Goal: Information Seeking & Learning: Learn about a topic

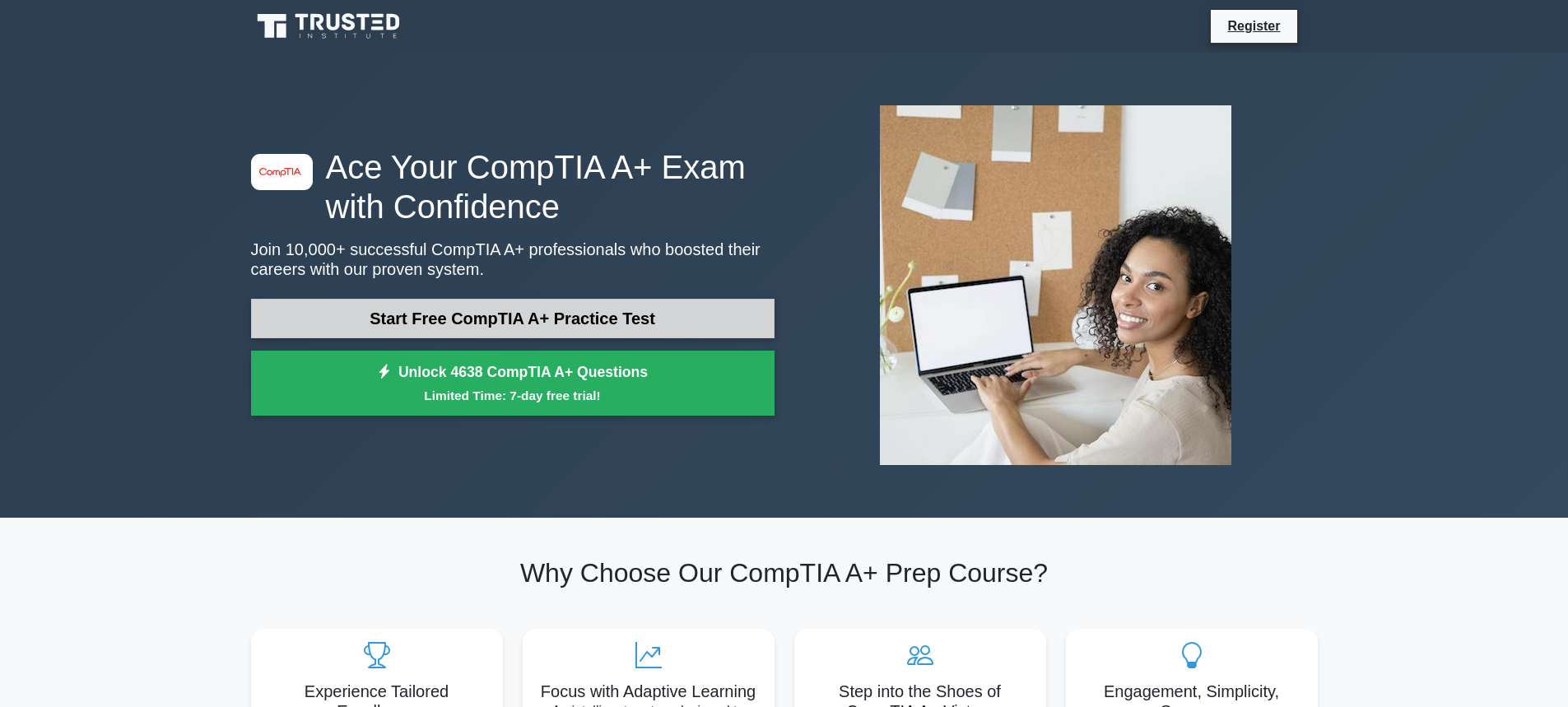
click at [452, 322] on link "Start Free CompTIA A+ Practice Test" at bounding box center [512, 318] width 523 height 39
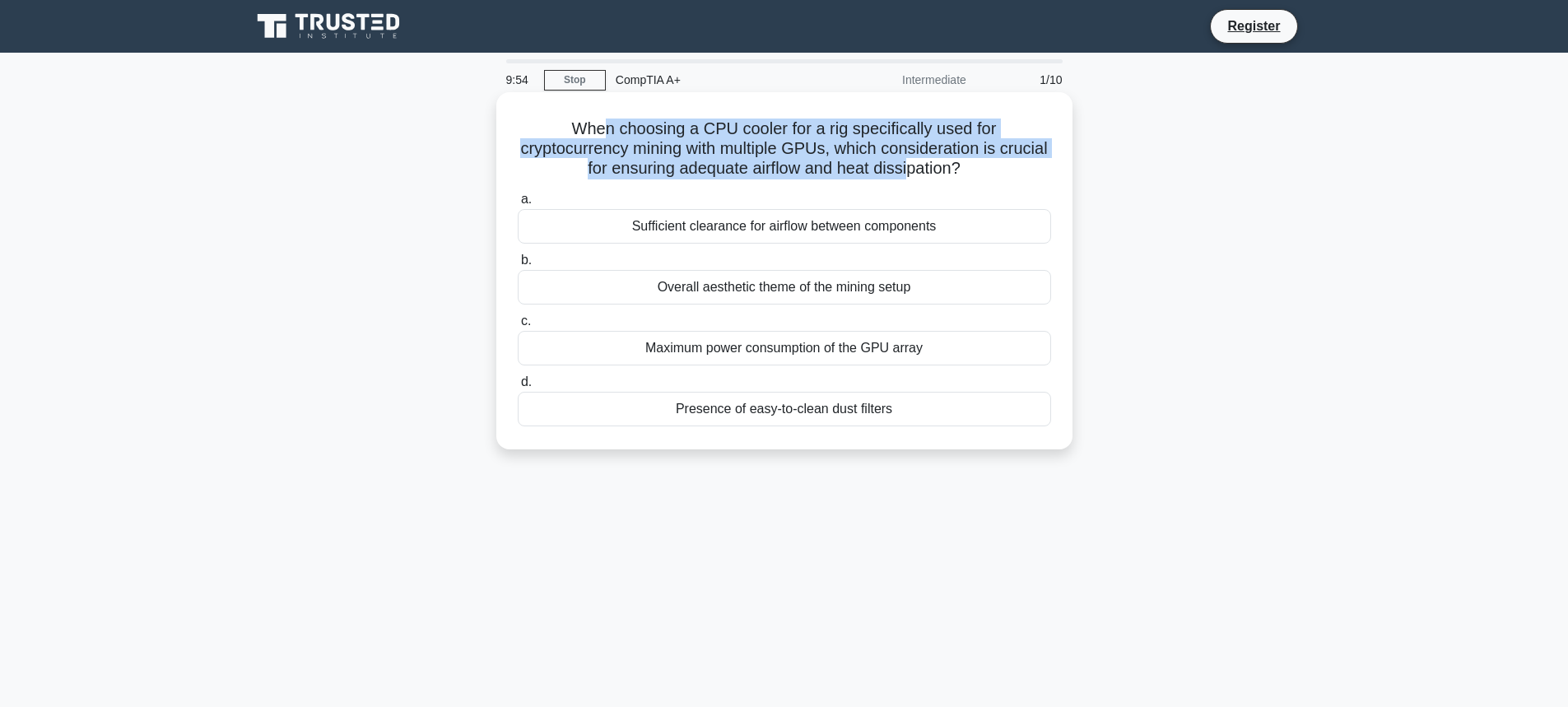
drag, startPoint x: 600, startPoint y: 131, endPoint x: 934, endPoint y: 167, distance: 335.9
click at [934, 167] on h5 "When choosing a CPU cooler for a rig specifically used for cryptocurrency minin…" at bounding box center [784, 148] width 536 height 60
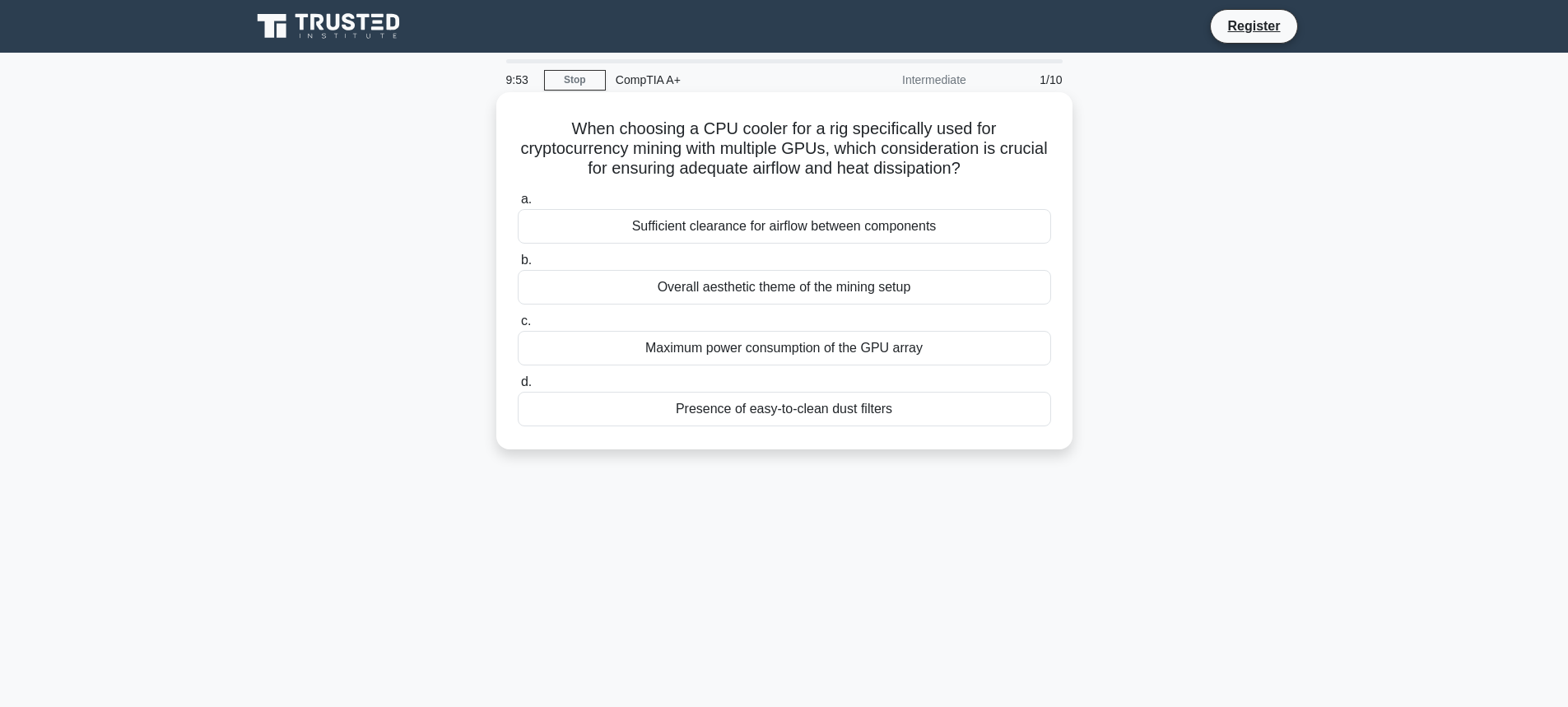
click at [819, 221] on div "Sufficient clearance for airflow between components" at bounding box center [784, 226] width 533 height 34
click at [518, 205] on input "a. Sufficient clearance for airflow between components" at bounding box center [518, 200] width 0 height 11
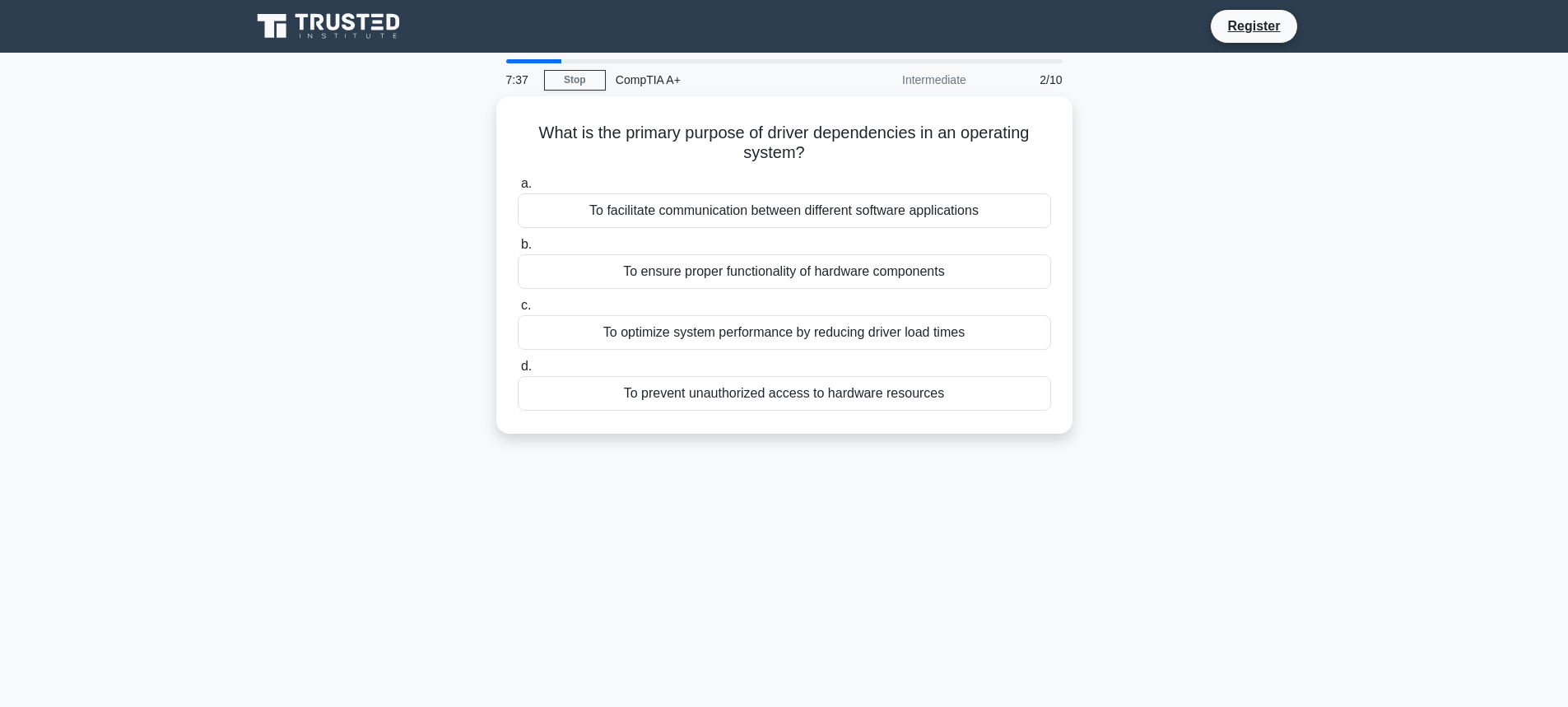
click at [344, 488] on div "7:37 Stop CompTIA A+ Intermediate 2/10 What is the primary purpose of driver de…" at bounding box center [784, 470] width 1086 height 823
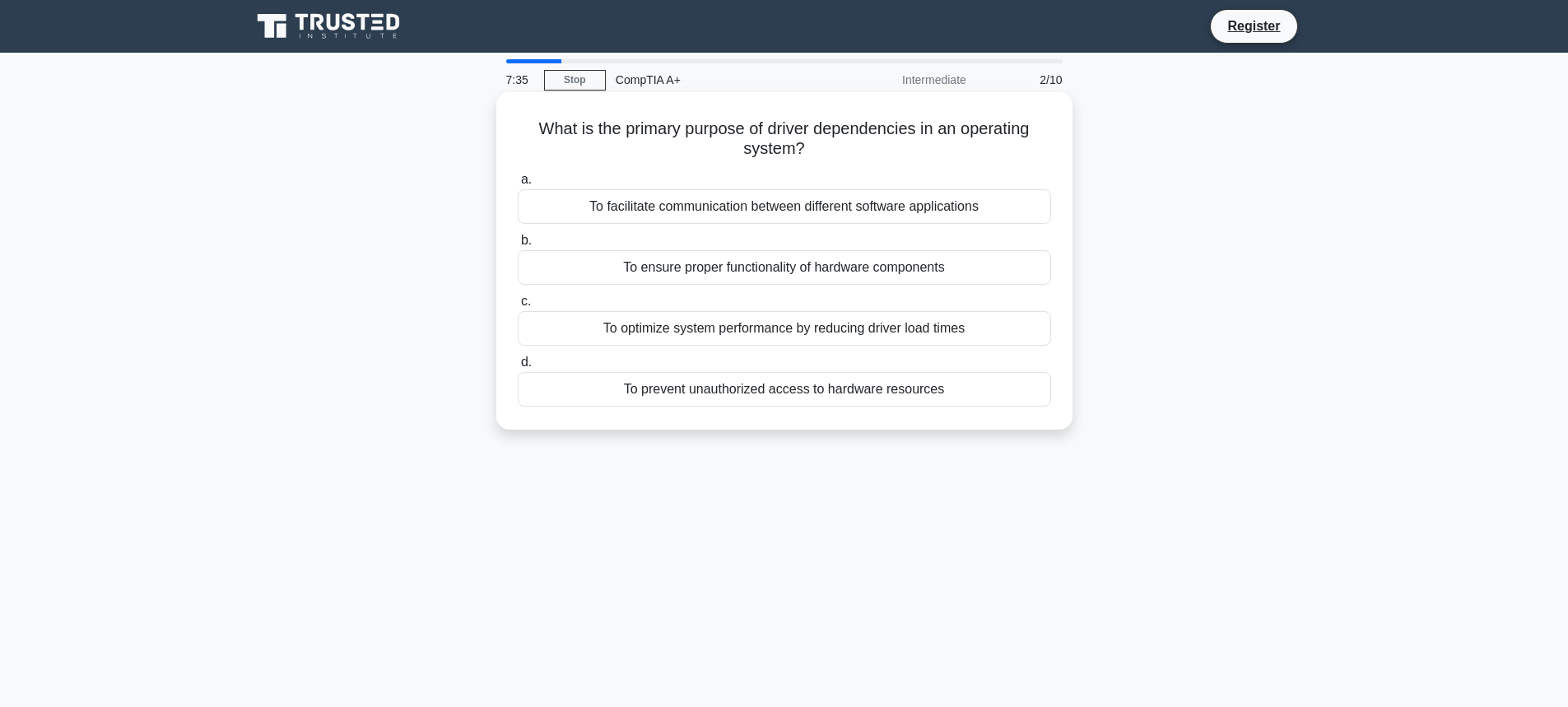
drag, startPoint x: 653, startPoint y: 136, endPoint x: 899, endPoint y: 158, distance: 247.0
click at [899, 158] on h5 "What is the primary purpose of driver dependencies in an operating system? .spi…" at bounding box center [784, 138] width 536 height 41
click at [699, 333] on div "To optimize system performance by reducing driver load times" at bounding box center [784, 328] width 533 height 34
click at [518, 307] on input "c. To optimize system performance by reducing driver load times" at bounding box center [518, 301] width 0 height 11
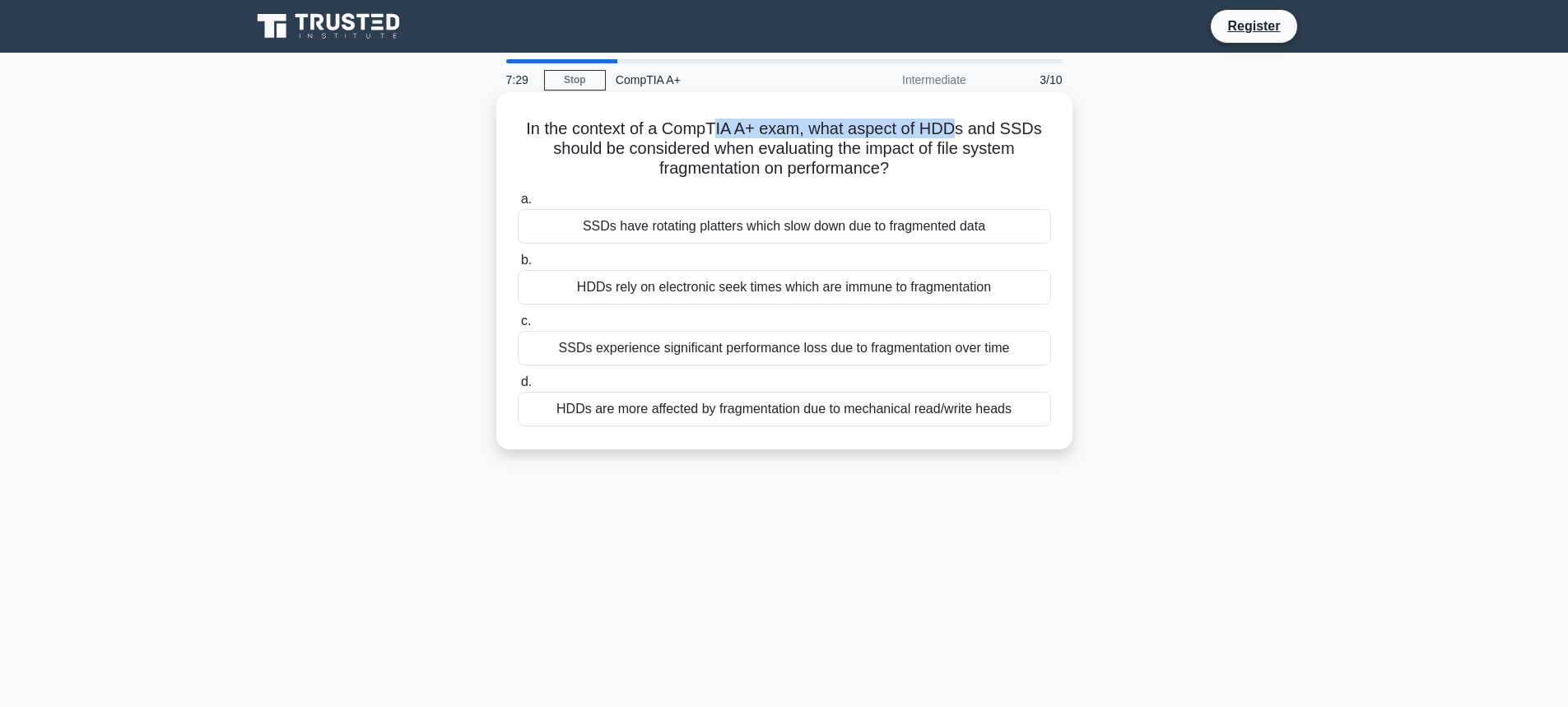
drag, startPoint x: 720, startPoint y: 131, endPoint x: 966, endPoint y: 139, distance: 246.1
click at [966, 139] on h5 "In the context of a CompTIA A+ exam, what aspect of HDDs and SSDs should be con…" at bounding box center [784, 148] width 536 height 60
click at [967, 137] on h5 "In the context of a CompTIA A+ exam, what aspect of HDDs and SSDs should be con…" at bounding box center [784, 148] width 536 height 60
click at [921, 141] on h5 "In the context of a CompTIA A+ exam, what aspect of HDDs and SSDs should be con…" at bounding box center [784, 148] width 536 height 60
drag, startPoint x: 888, startPoint y: 155, endPoint x: 1025, endPoint y: 161, distance: 137.1
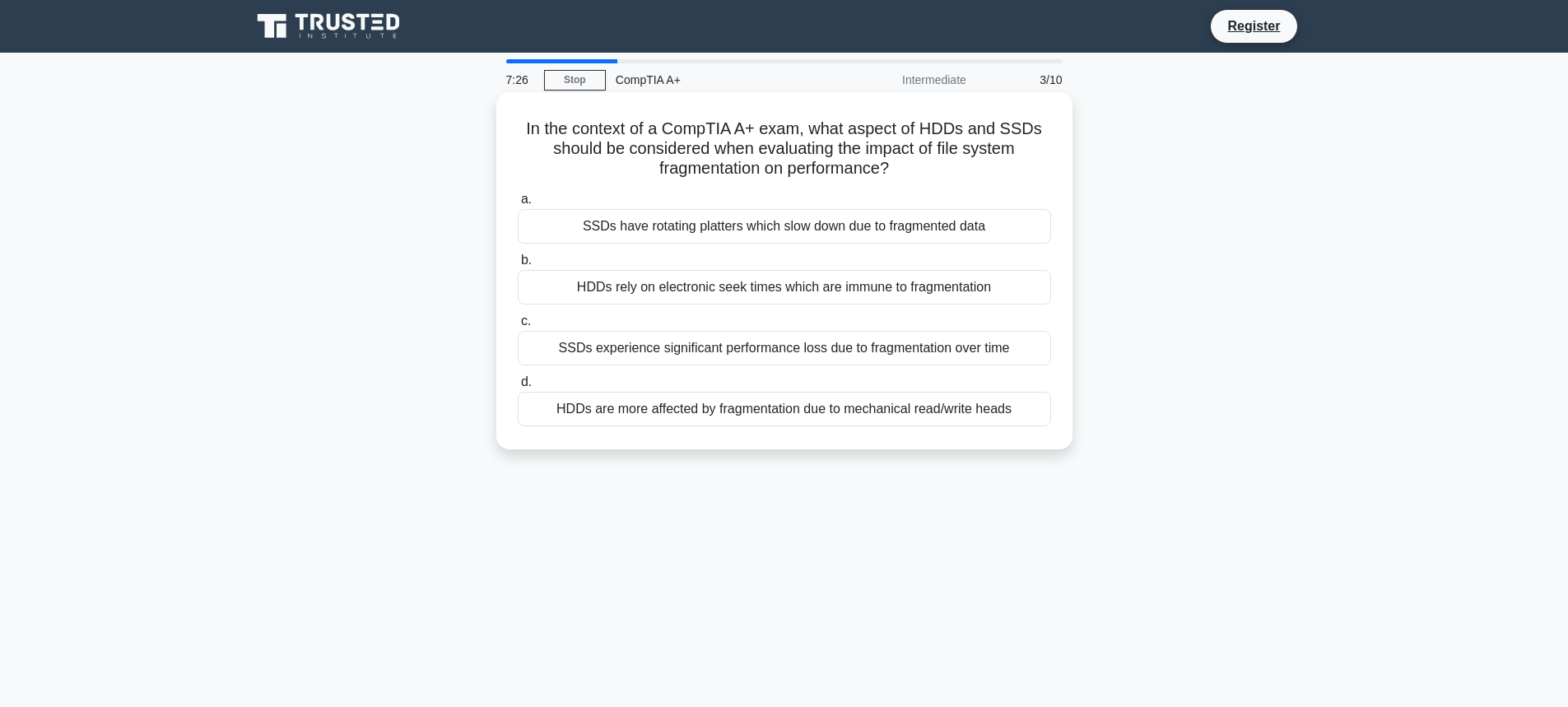
click at [1025, 161] on h5 "In the context of a CompTIA A+ exam, what aspect of HDDs and SSDs should be con…" at bounding box center [784, 148] width 536 height 60
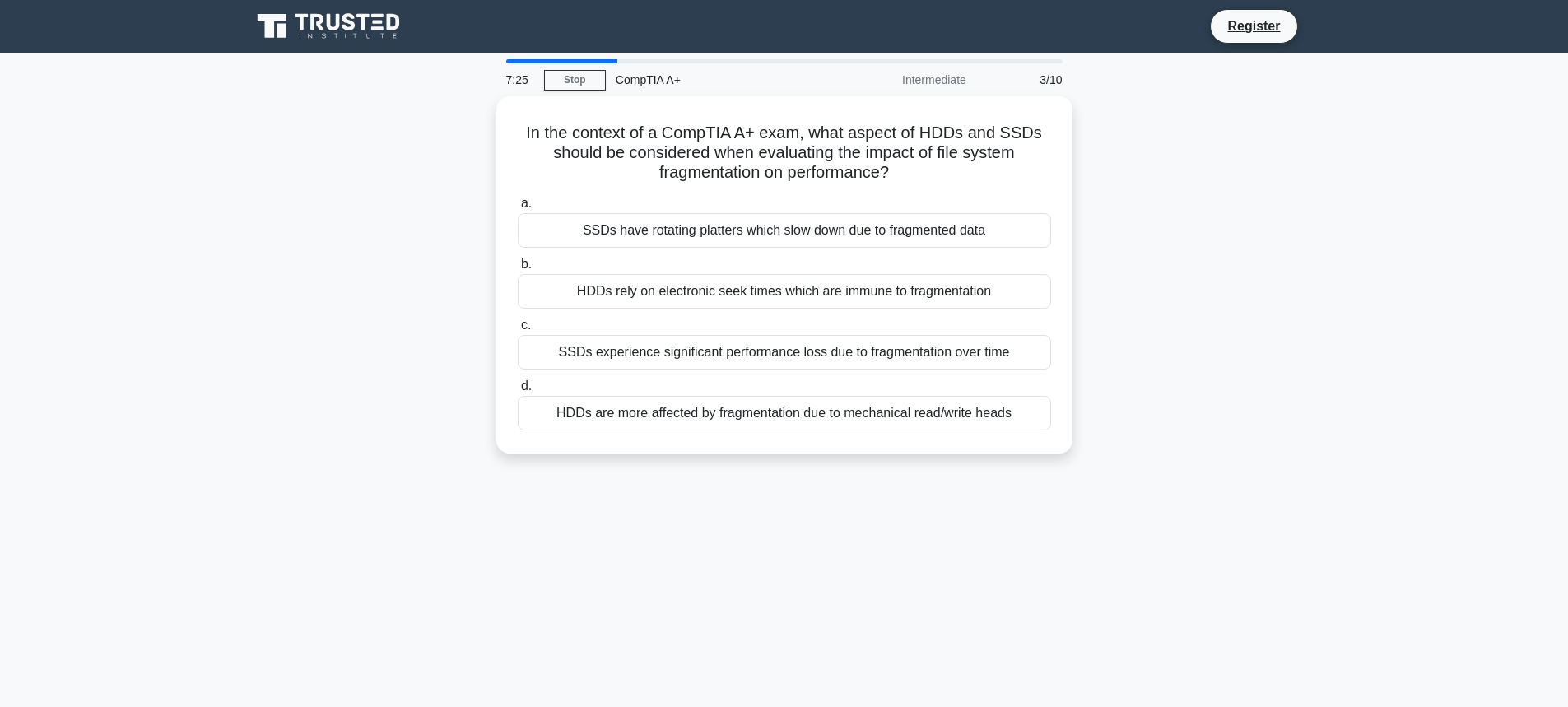
drag, startPoint x: 675, startPoint y: 152, endPoint x: 1094, endPoint y: 196, distance: 421.3
click at [1094, 196] on div "In the context of a CompTIA A+ exam, what aspect of HDDs and SSDs should be con…" at bounding box center [784, 285] width 1086 height 377
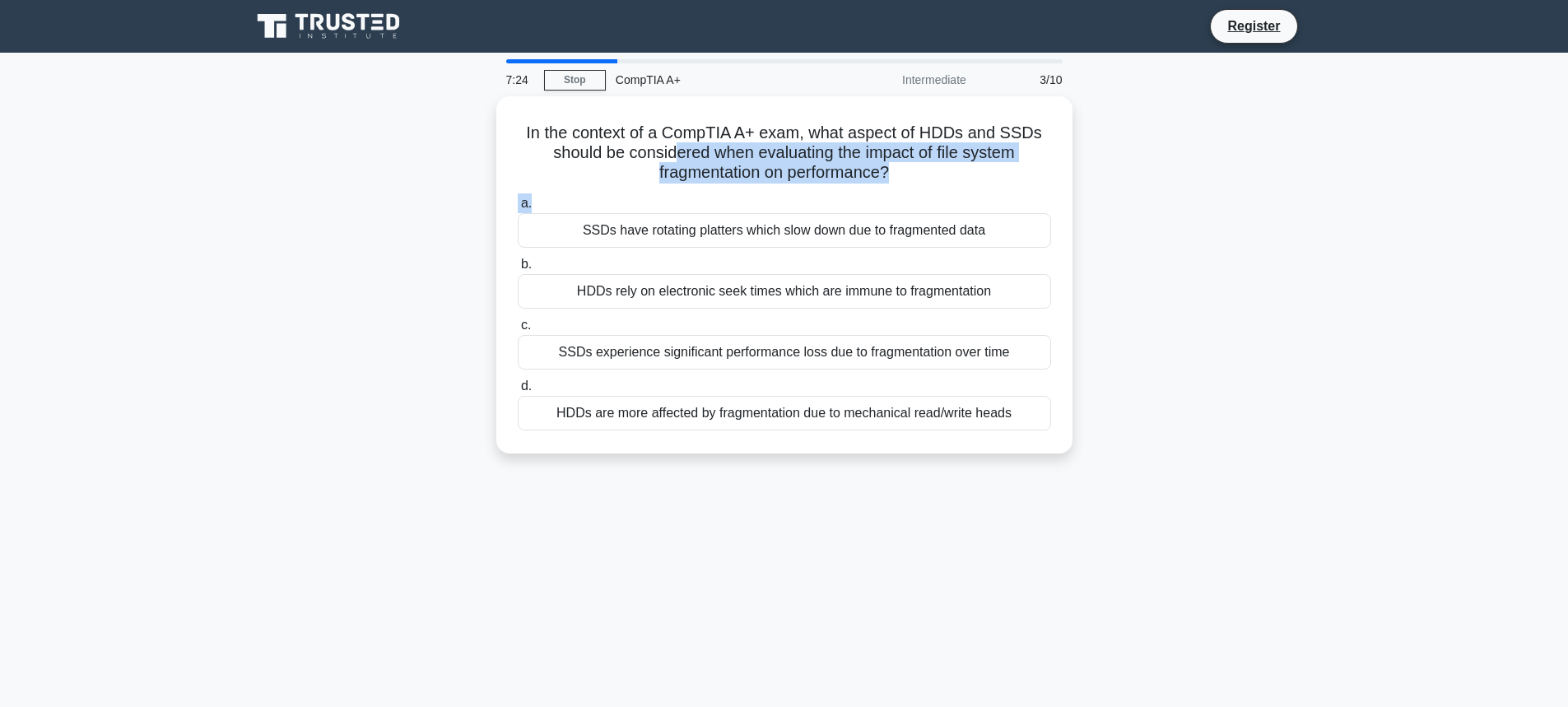
click at [1094, 196] on div "In the context of a CompTIA A+ exam, what aspect of HDDs and SSDs should be con…" at bounding box center [784, 285] width 1086 height 377
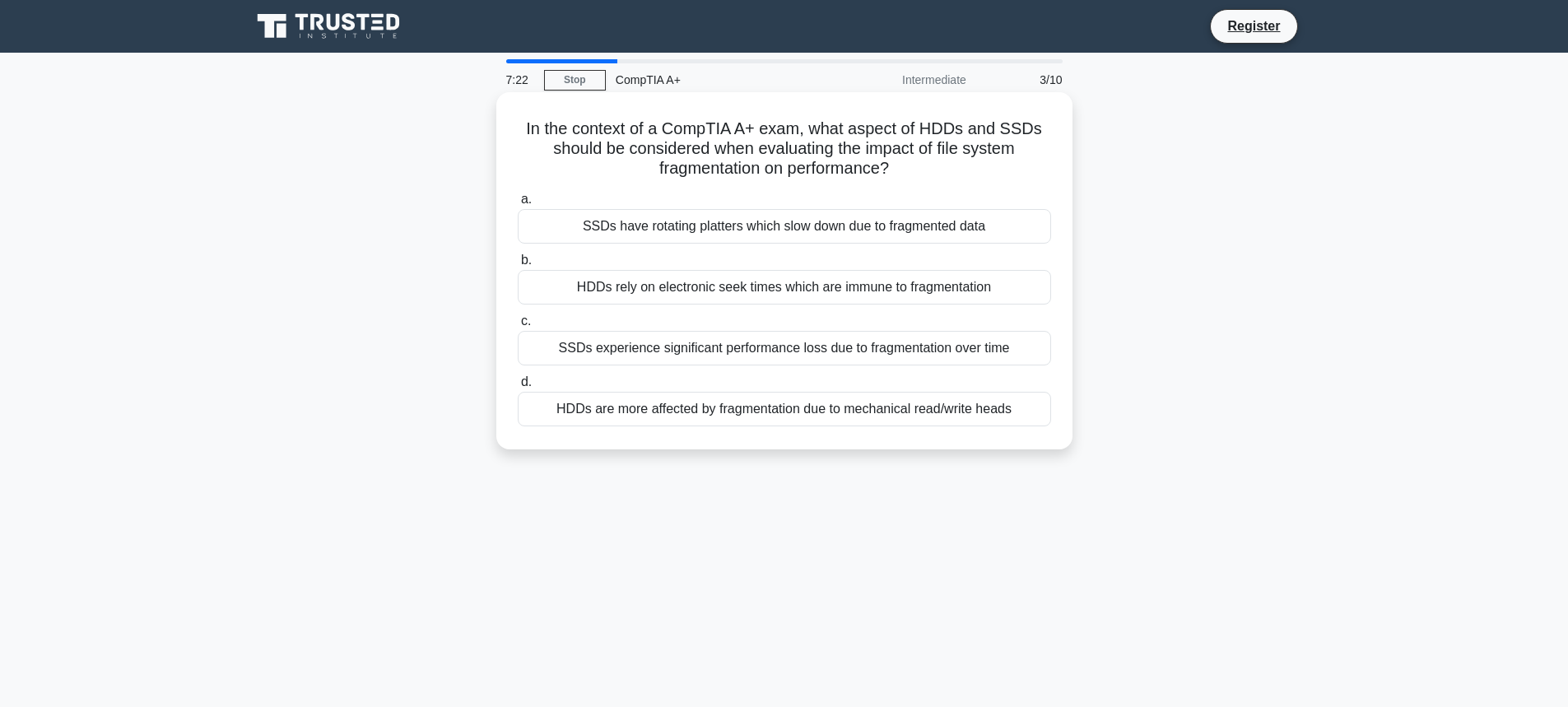
click at [587, 354] on div "SSDs experience significant performance loss due to fragmentation over time" at bounding box center [784, 347] width 533 height 34
click at [518, 327] on input "c. SSDs experience significant performance loss due to fragmentation over time" at bounding box center [518, 322] width 0 height 11
